Goal: Task Accomplishment & Management: Manage account settings

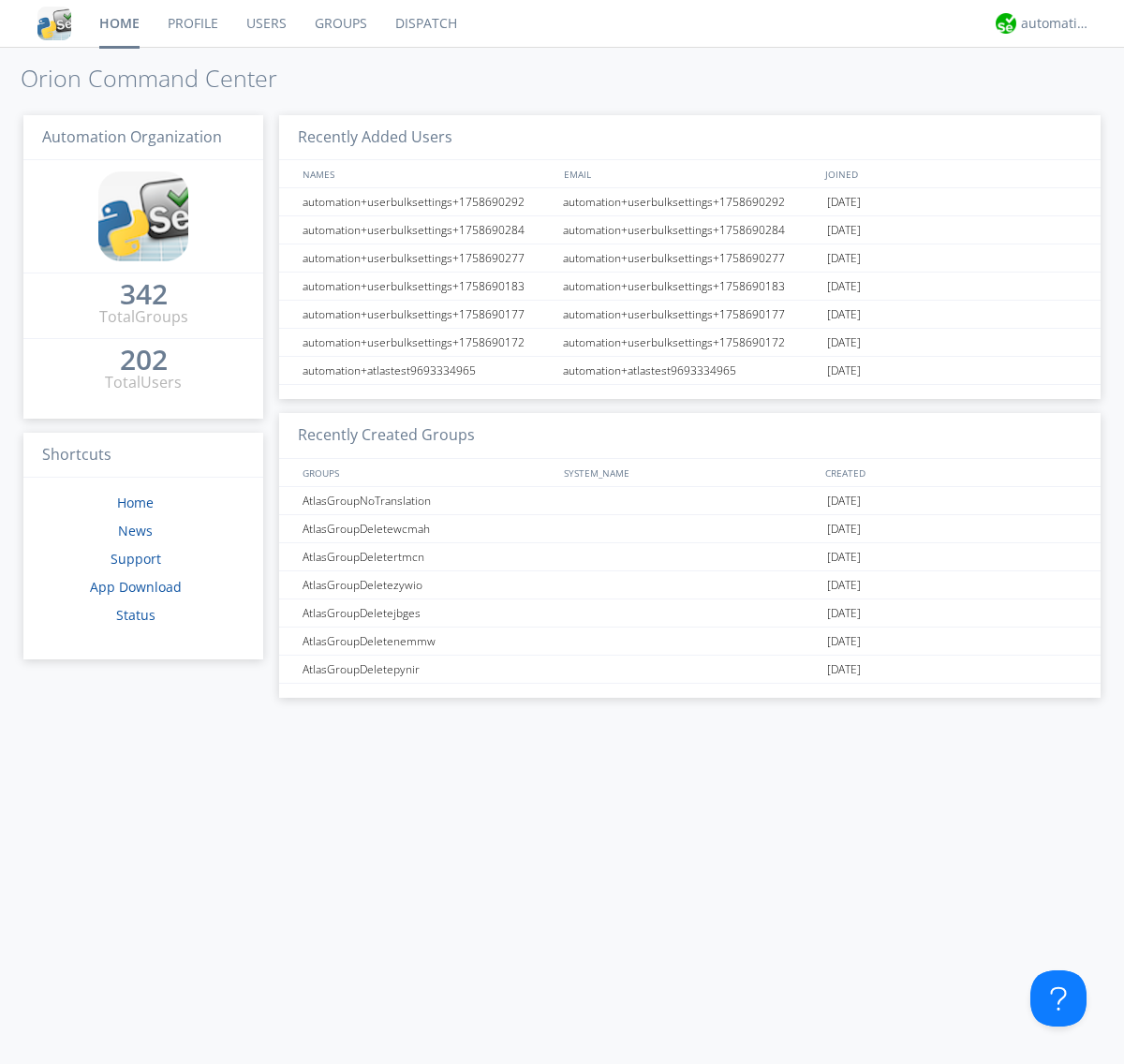
click at [265, 23] on link "Users" at bounding box center [265, 23] width 68 height 47
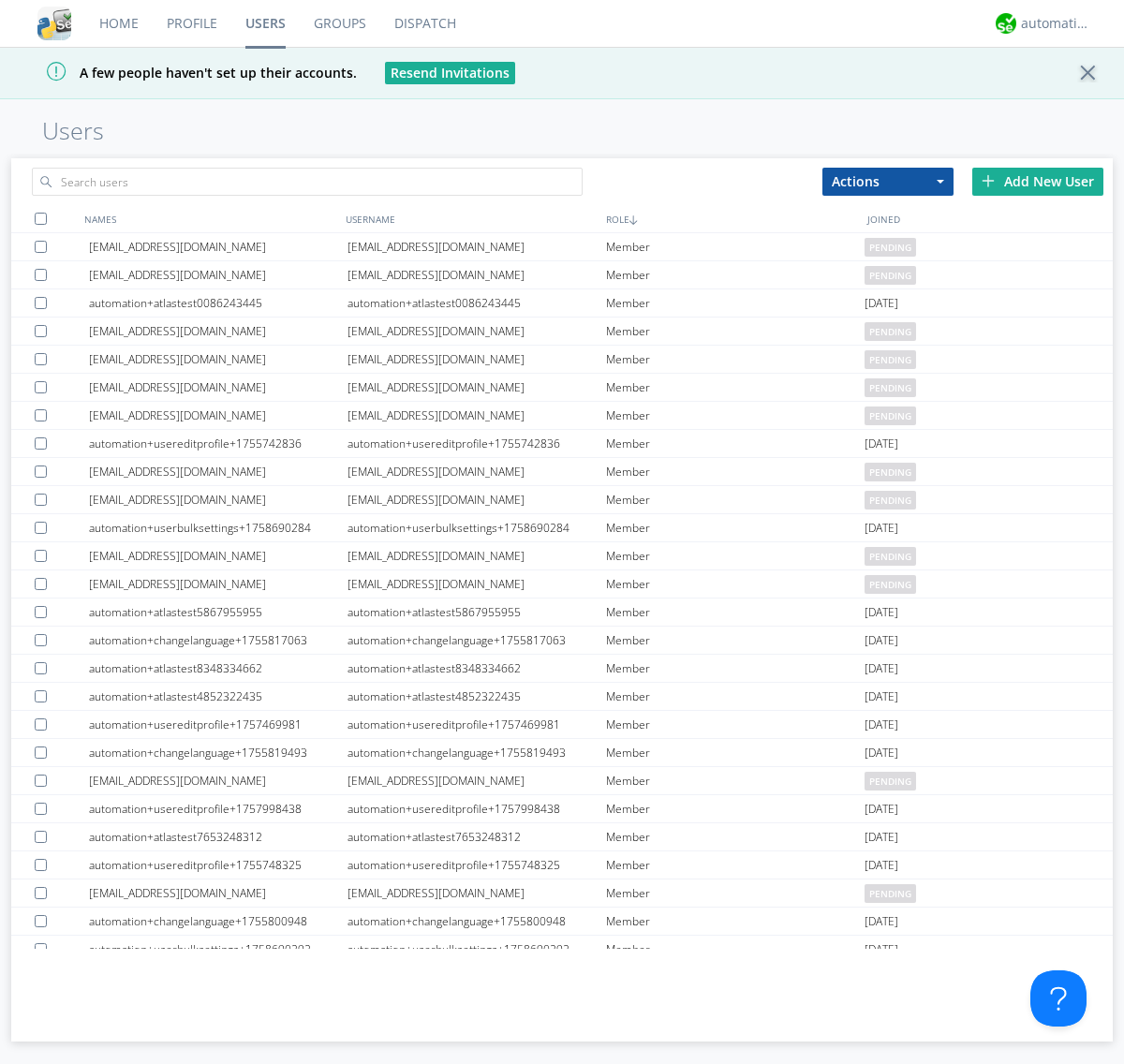
click at [1038, 181] on div "Add New User" at bounding box center [1037, 181] width 131 height 28
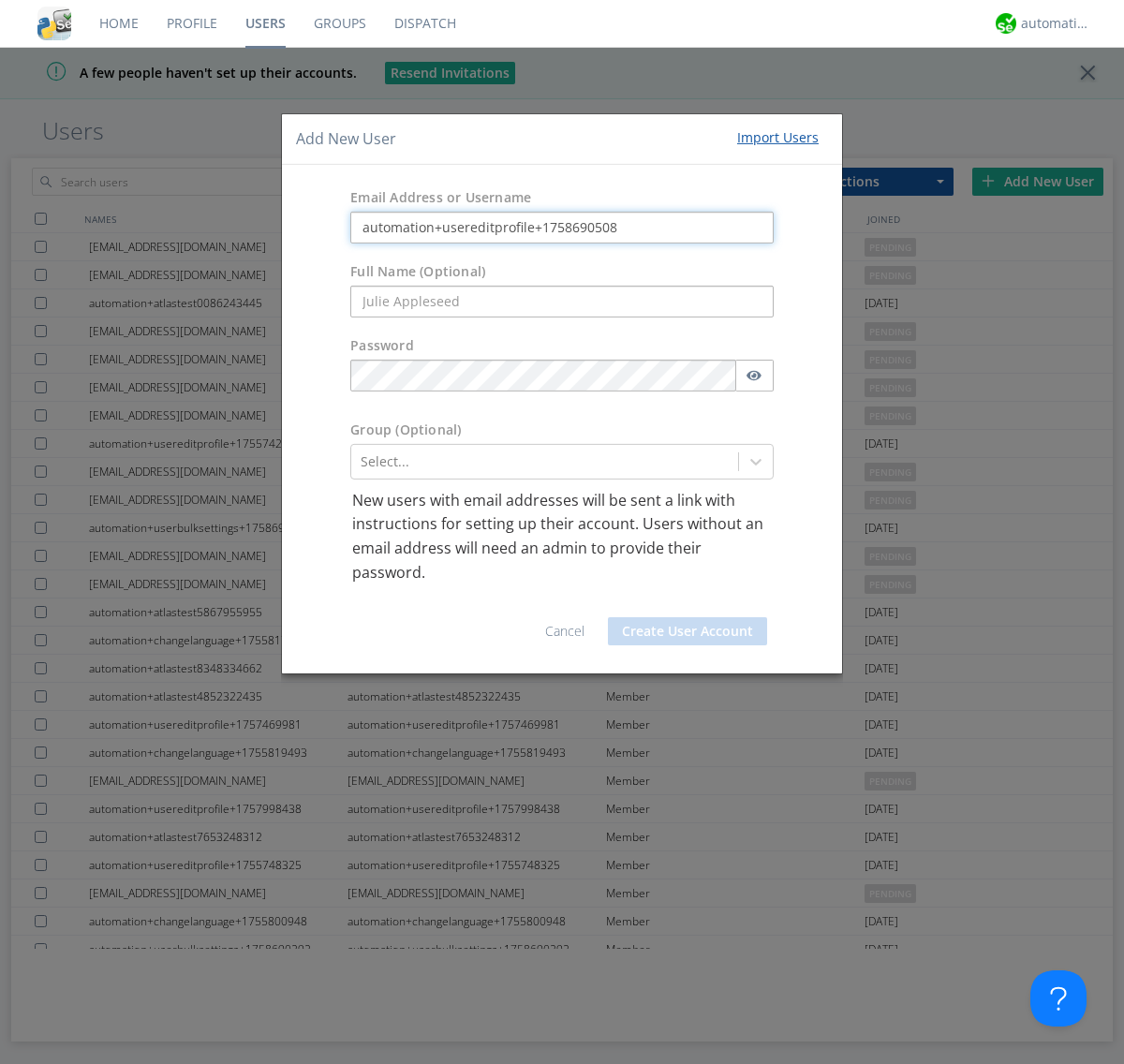
type input "automation+usereditprofile+1758690508"
click at [687, 632] on button "Create User Account" at bounding box center [687, 631] width 159 height 28
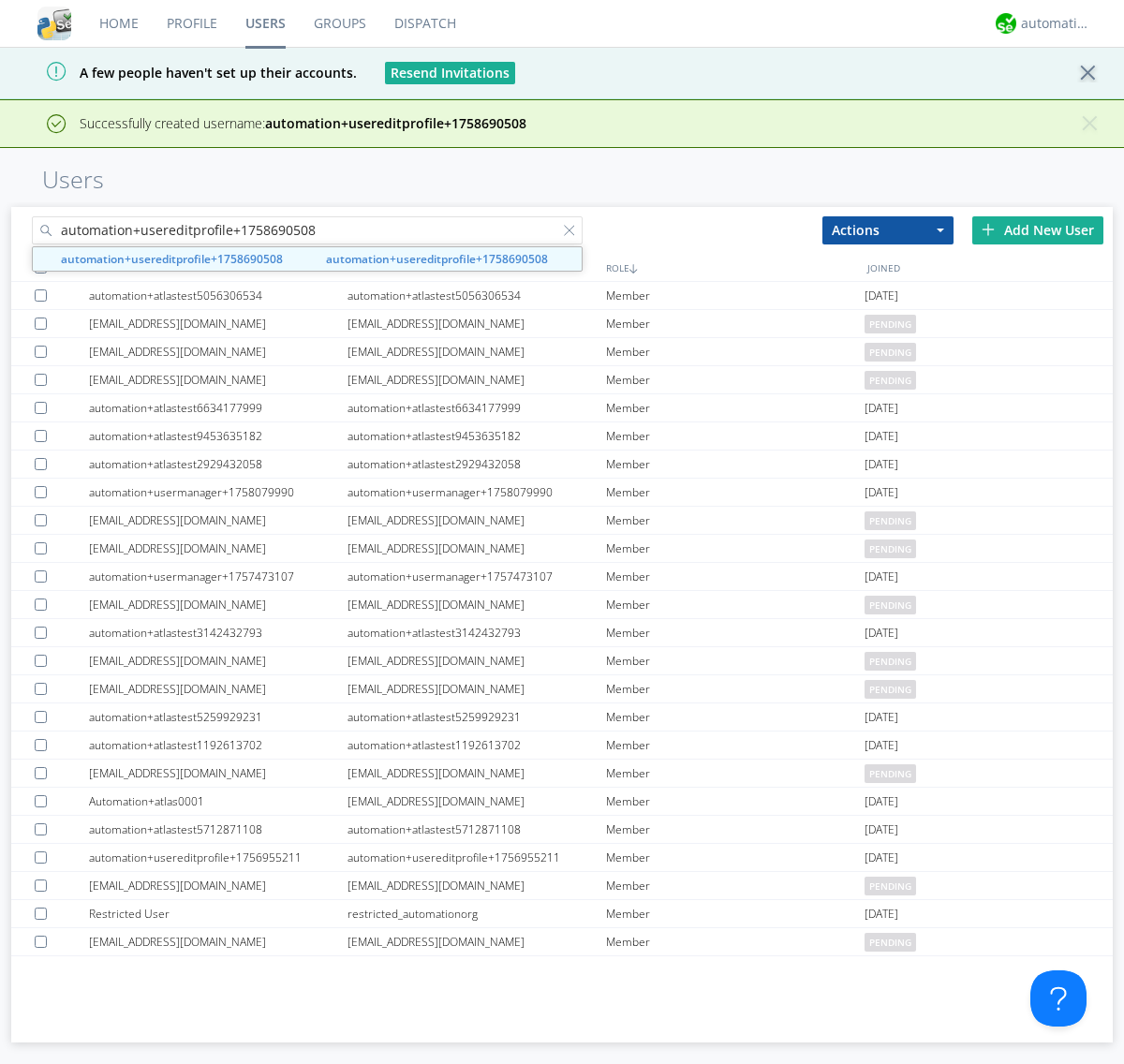
type input "automation+usereditprofile+1758690508"
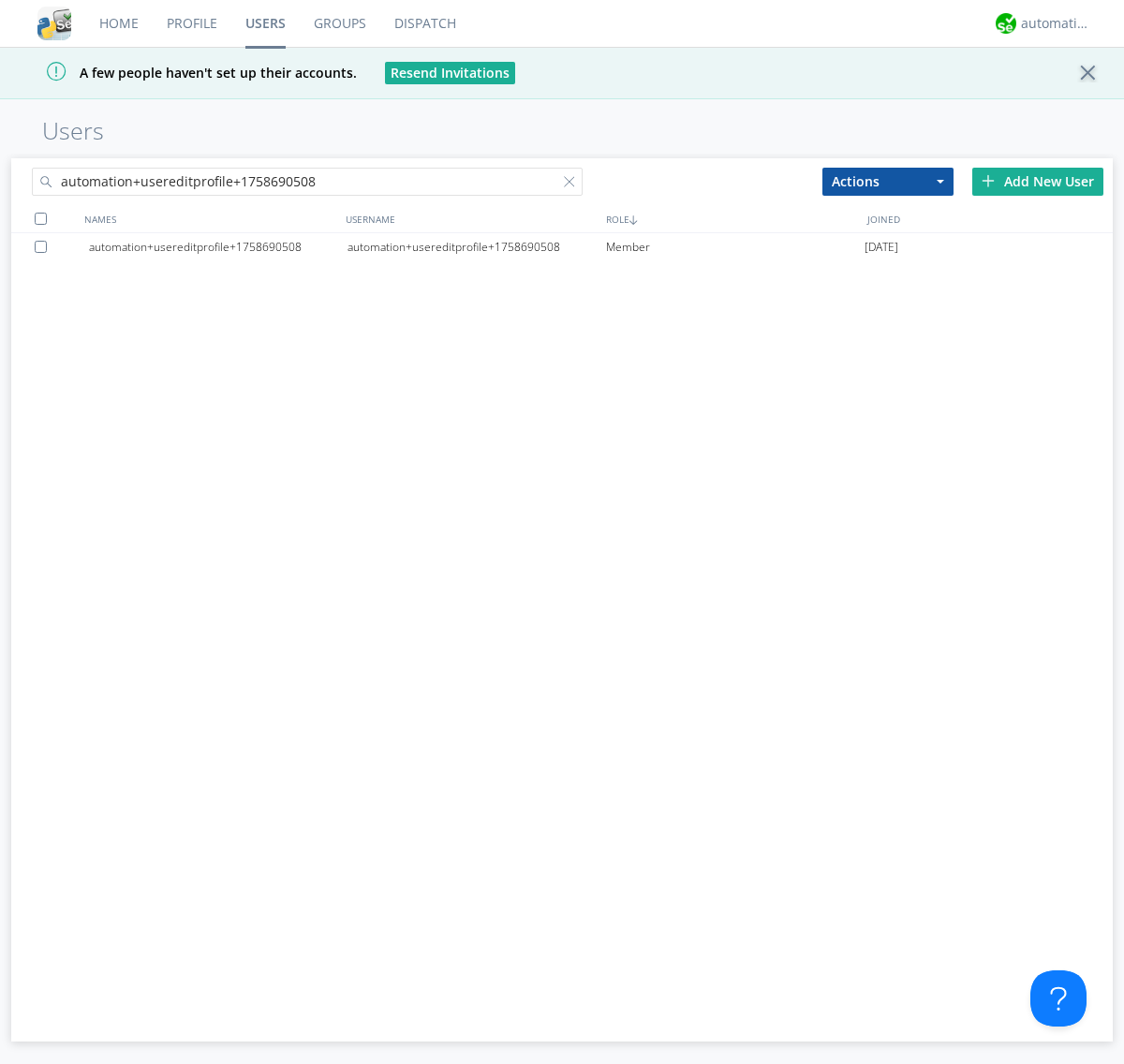
click at [475, 246] on div "automation+usereditprofile+1758690508" at bounding box center [477, 246] width 259 height 28
